Goal: Browse casually: Explore the website without a specific task or goal

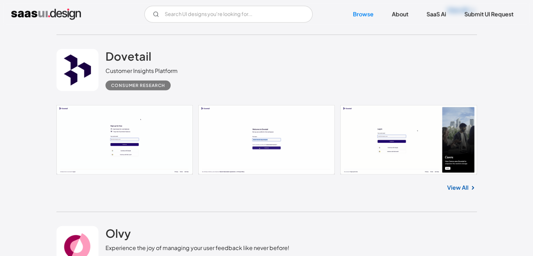
scroll to position [1281, 0]
click at [117, 53] on h2 "Dovetail" at bounding box center [128, 56] width 46 height 14
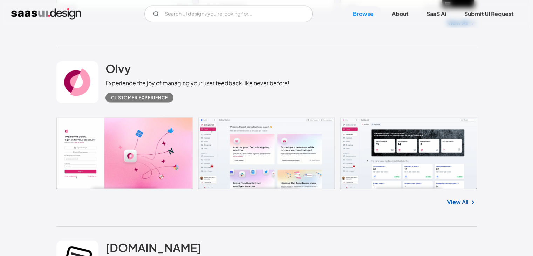
scroll to position [1450, 0]
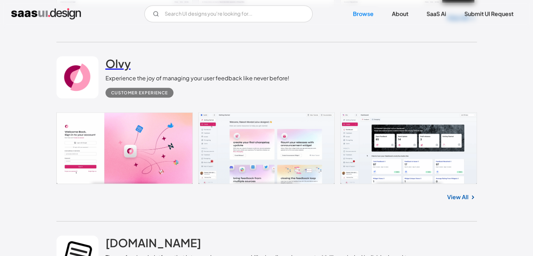
click at [114, 65] on h2 "Olvy" at bounding box center [117, 63] width 25 height 14
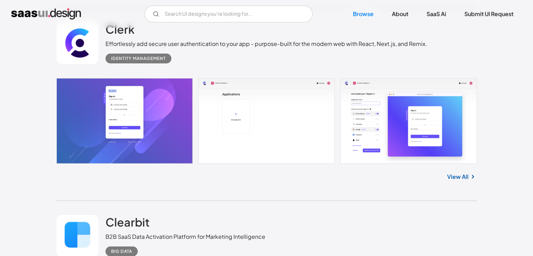
scroll to position [2010, 0]
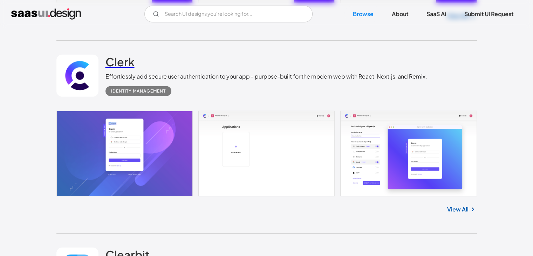
click at [119, 56] on h2 "Clerk" at bounding box center [119, 62] width 29 height 14
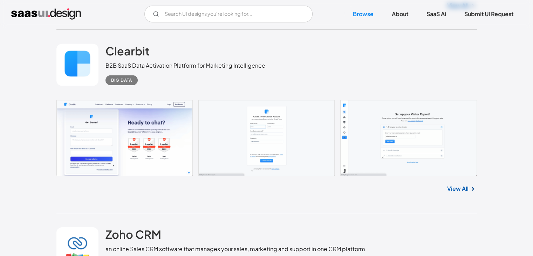
scroll to position [2214, 0]
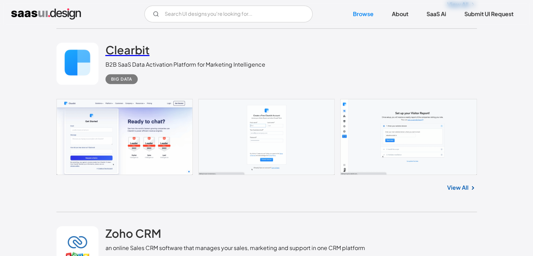
click at [128, 55] on h2 "Clearbit" at bounding box center [127, 50] width 44 height 14
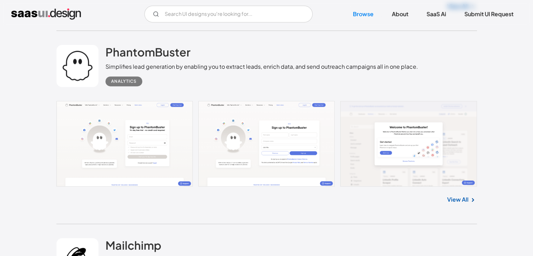
scroll to position [2941, 0]
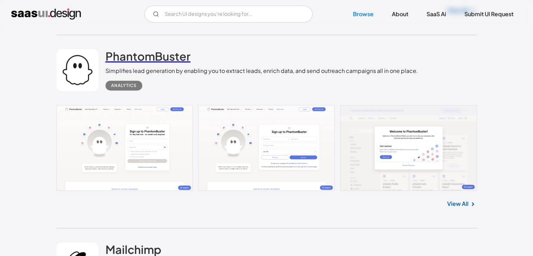
click at [145, 61] on h2 "PhantomBuster" at bounding box center [147, 56] width 85 height 14
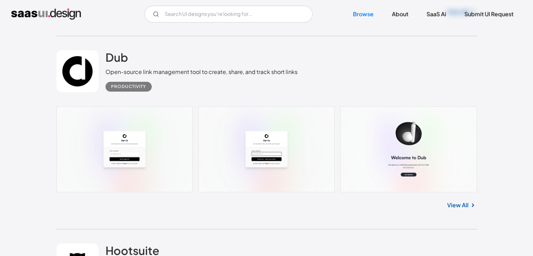
scroll to position [3311, 0]
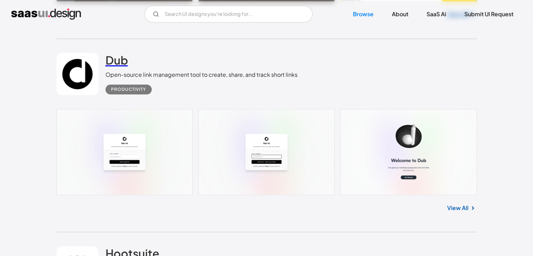
click at [122, 61] on h2 "Dub" at bounding box center [116, 60] width 22 height 14
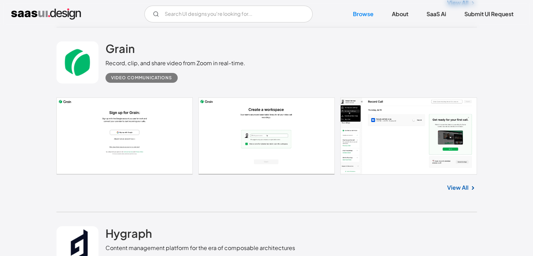
scroll to position [5216, 0]
click at [118, 49] on h2 "Grain" at bounding box center [119, 48] width 29 height 14
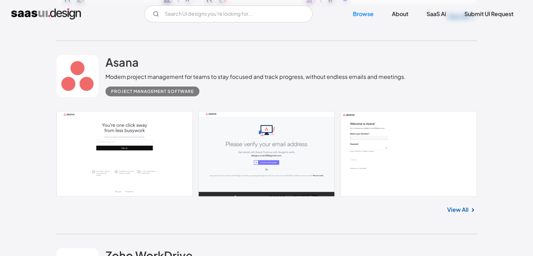
scroll to position [9824, 0]
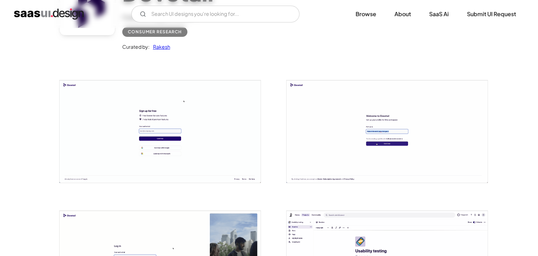
scroll to position [134, 0]
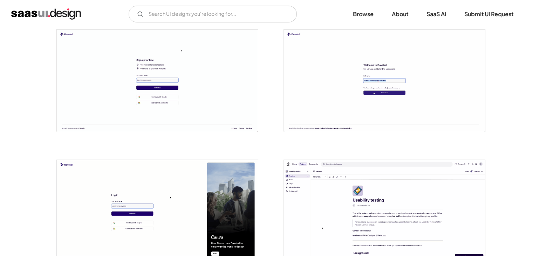
click at [125, 82] on img "open lightbox" at bounding box center [157, 80] width 201 height 102
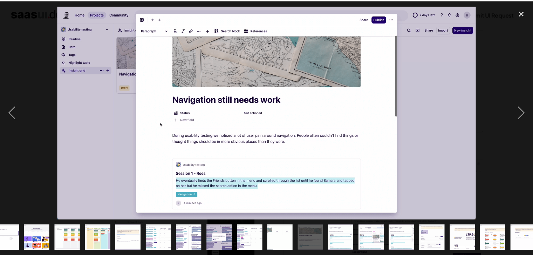
scroll to position [0, 233]
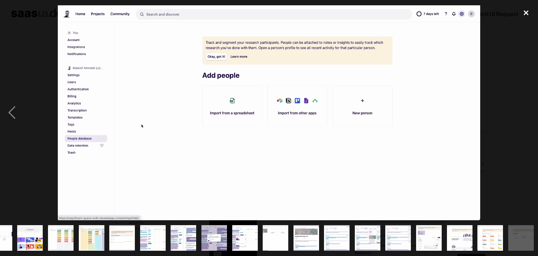
click at [527, 13] on div "close lightbox" at bounding box center [526, 12] width 24 height 15
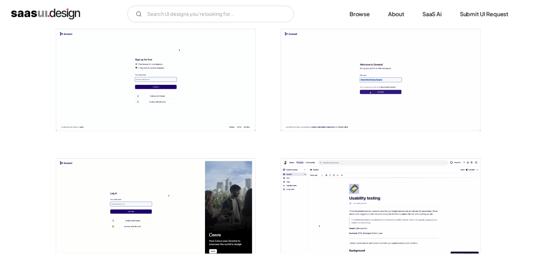
scroll to position [0, 0]
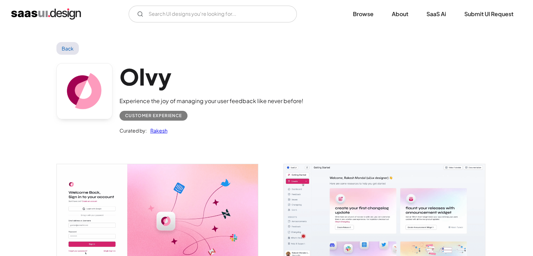
click at [181, 185] on img "open lightbox" at bounding box center [157, 216] width 201 height 105
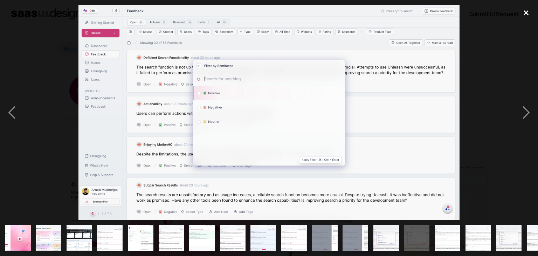
click at [525, 13] on div "close lightbox" at bounding box center [526, 12] width 24 height 15
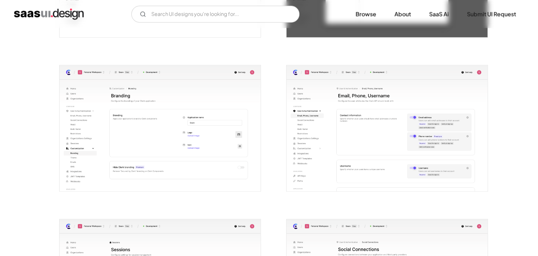
scroll to position [863, 0]
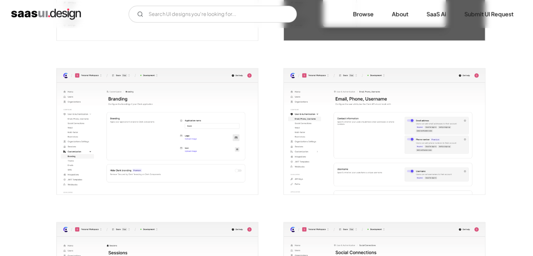
click at [174, 164] on img "open lightbox" at bounding box center [157, 131] width 201 height 126
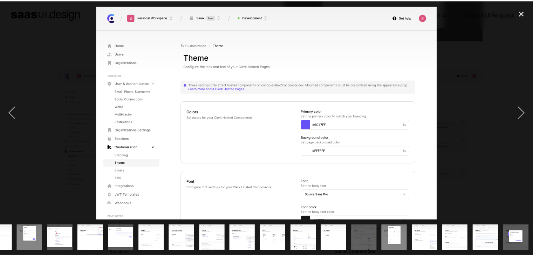
scroll to position [0, 172]
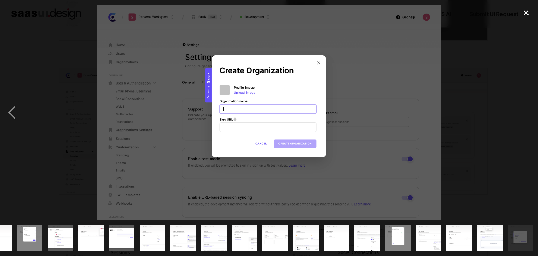
click at [522, 14] on div "close lightbox" at bounding box center [526, 12] width 24 height 15
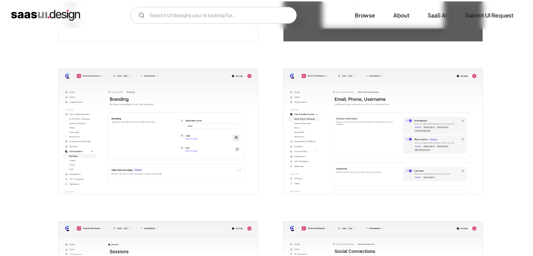
scroll to position [0, 0]
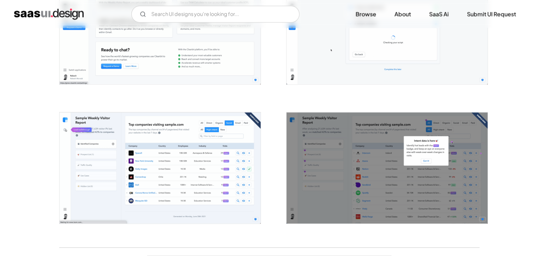
scroll to position [1163, 0]
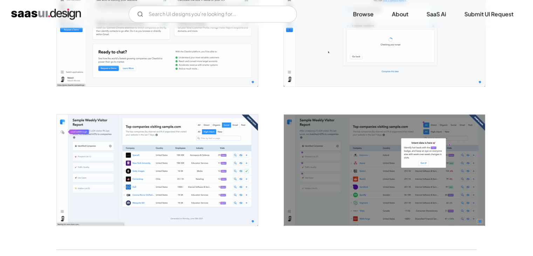
click at [350, 59] on img "open lightbox" at bounding box center [384, 30] width 201 height 111
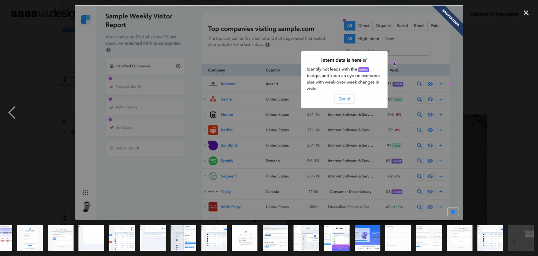
scroll to position [0, 19]
click at [525, 19] on div "close lightbox" at bounding box center [526, 12] width 24 height 15
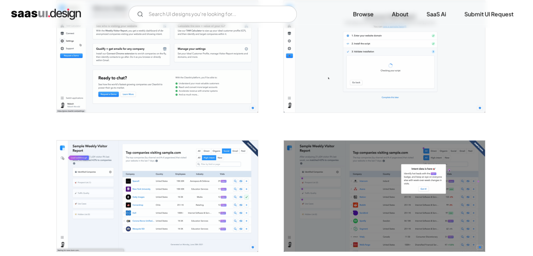
scroll to position [0, 0]
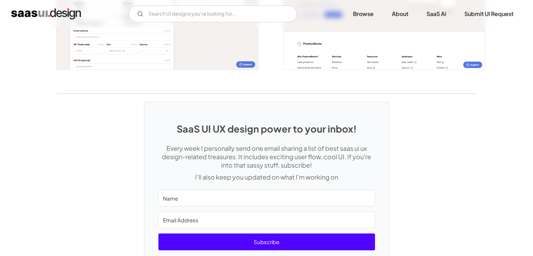
scroll to position [1517, 0]
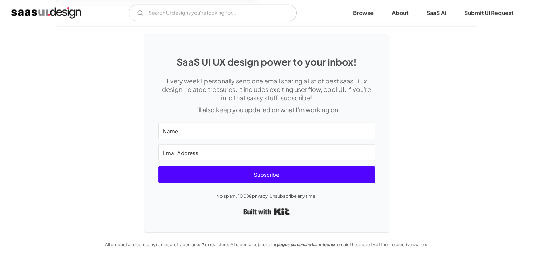
scroll to position [1646, 0]
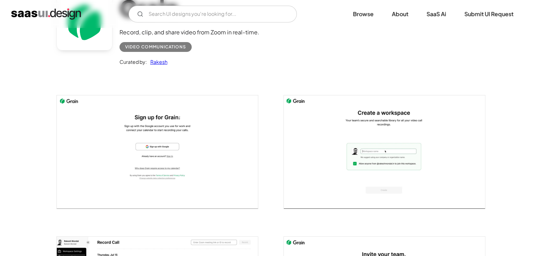
scroll to position [70, 0]
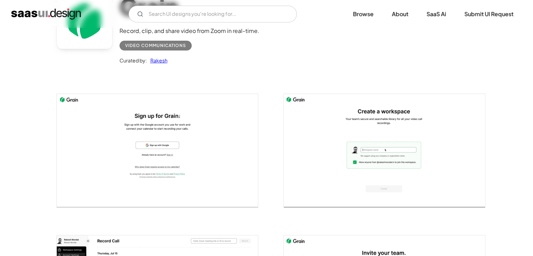
click at [114, 169] on img "open lightbox" at bounding box center [157, 150] width 201 height 113
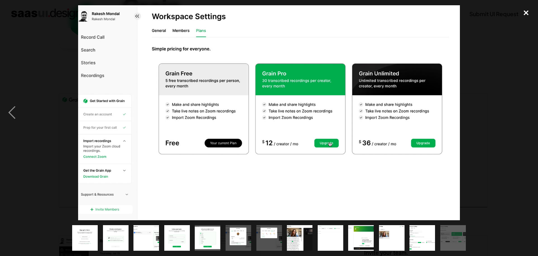
click at [523, 13] on div "close lightbox" at bounding box center [526, 12] width 24 height 15
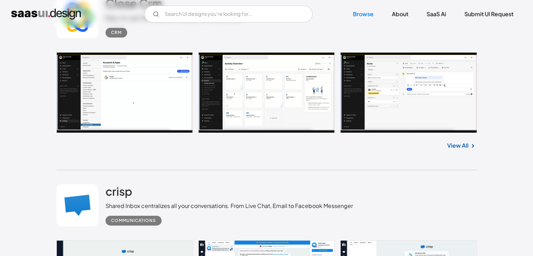
scroll to position [10830, 0]
click at [392, 99] on link at bounding box center [266, 92] width 420 height 81
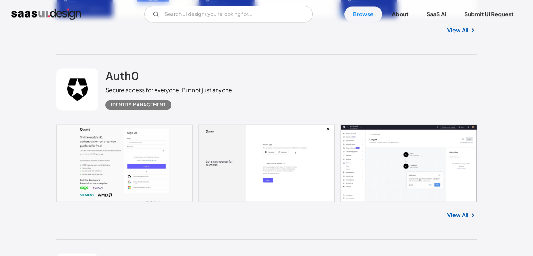
scroll to position [11870, 0]
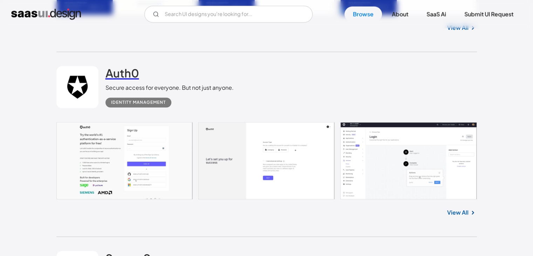
click at [134, 70] on h2 "Auth0" at bounding box center [122, 73] width 34 height 14
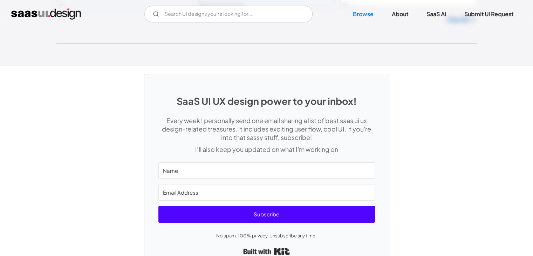
scroll to position [18778, 0]
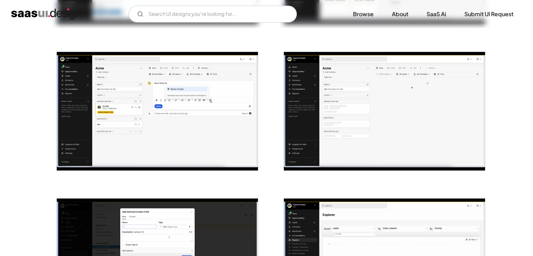
scroll to position [259, 0]
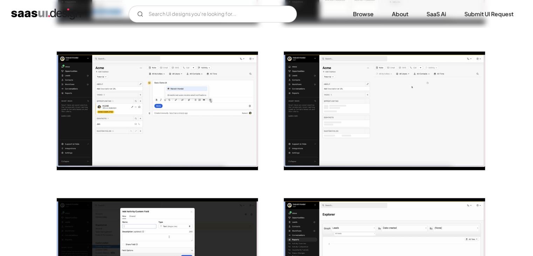
click at [210, 92] on img "open lightbox" at bounding box center [157, 110] width 201 height 118
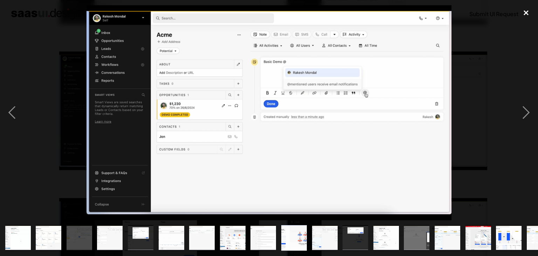
click at [529, 9] on div "close lightbox" at bounding box center [526, 12] width 24 height 15
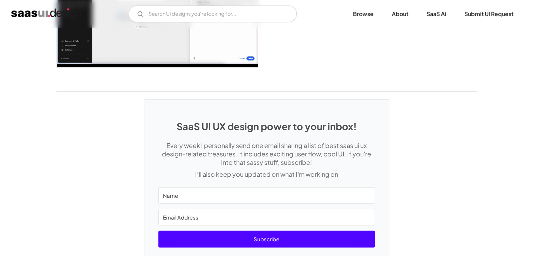
scroll to position [1873, 0]
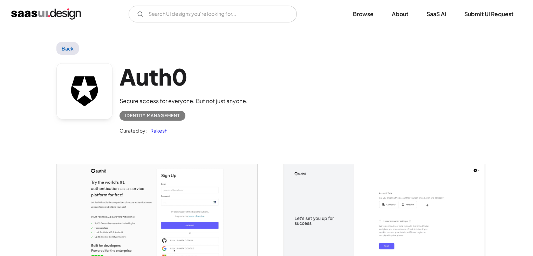
click at [141, 206] on img "open lightbox" at bounding box center [157, 220] width 201 height 113
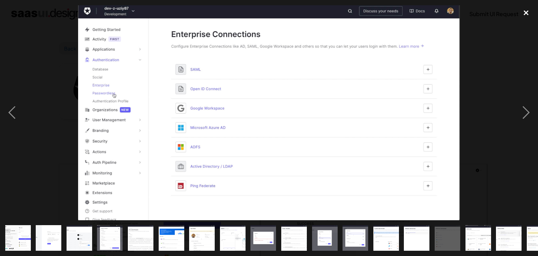
click at [523, 12] on div "close lightbox" at bounding box center [526, 12] width 24 height 15
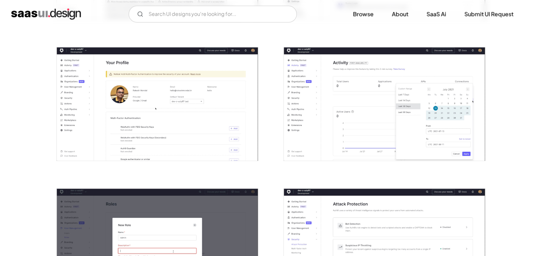
scroll to position [611, 0]
